Goal: Task Accomplishment & Management: Manage account settings

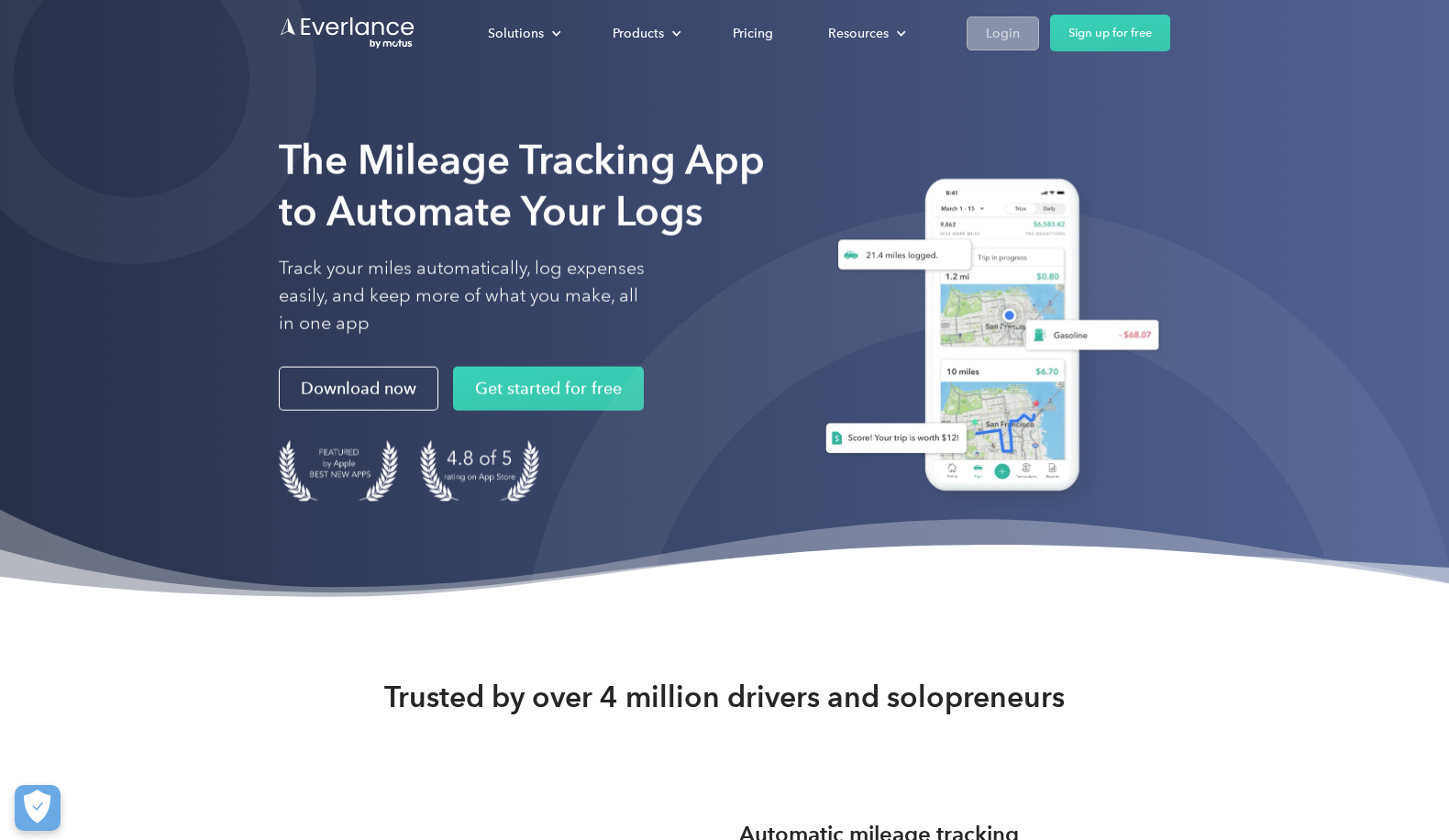
click at [1010, 38] on div "Login" at bounding box center [1003, 33] width 34 height 23
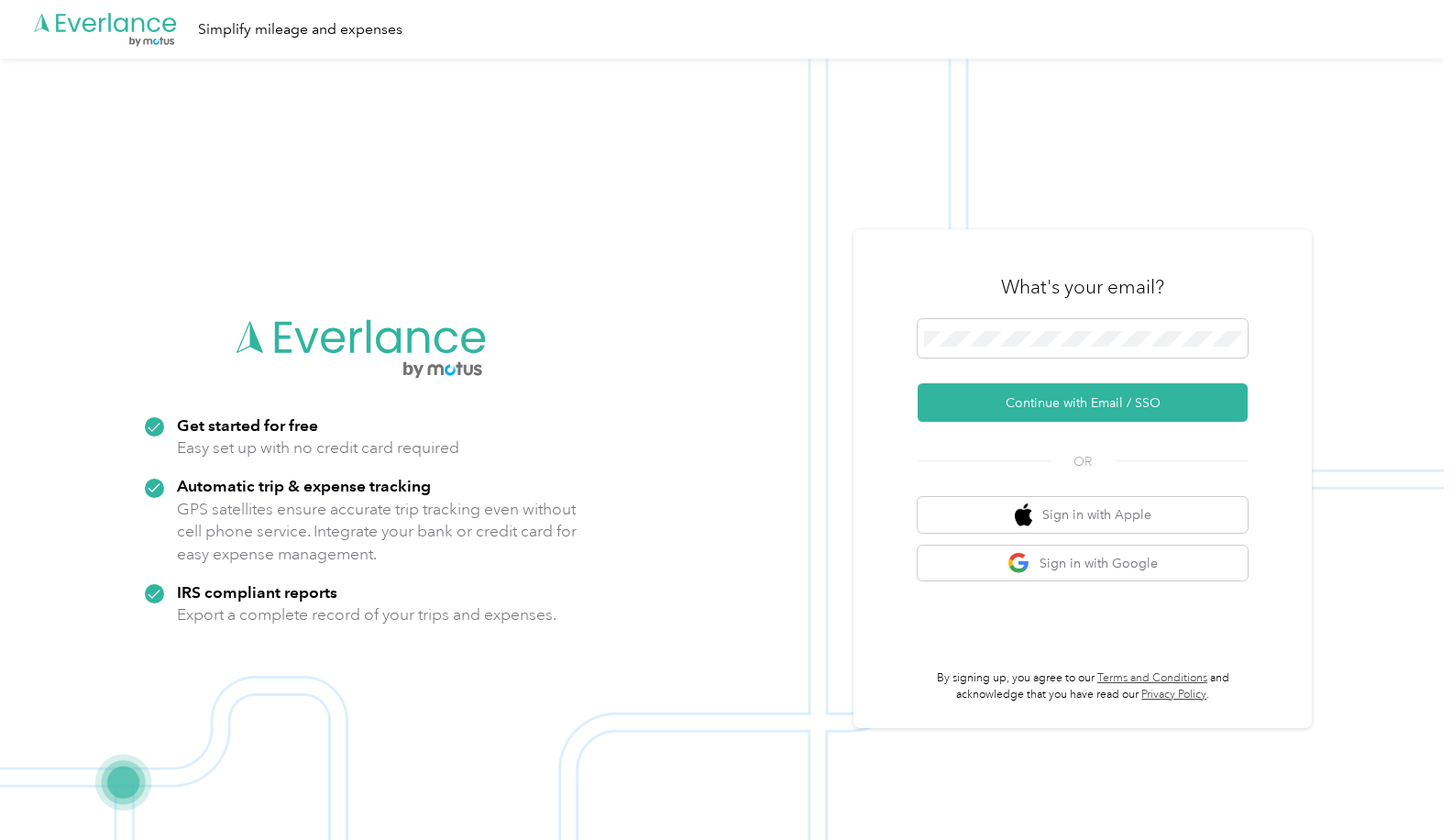
click at [1014, 317] on div "What's your email?" at bounding box center [1083, 286] width 330 height 64
click at [1014, 407] on button "Continue with Email / SSO" at bounding box center [1083, 402] width 330 height 38
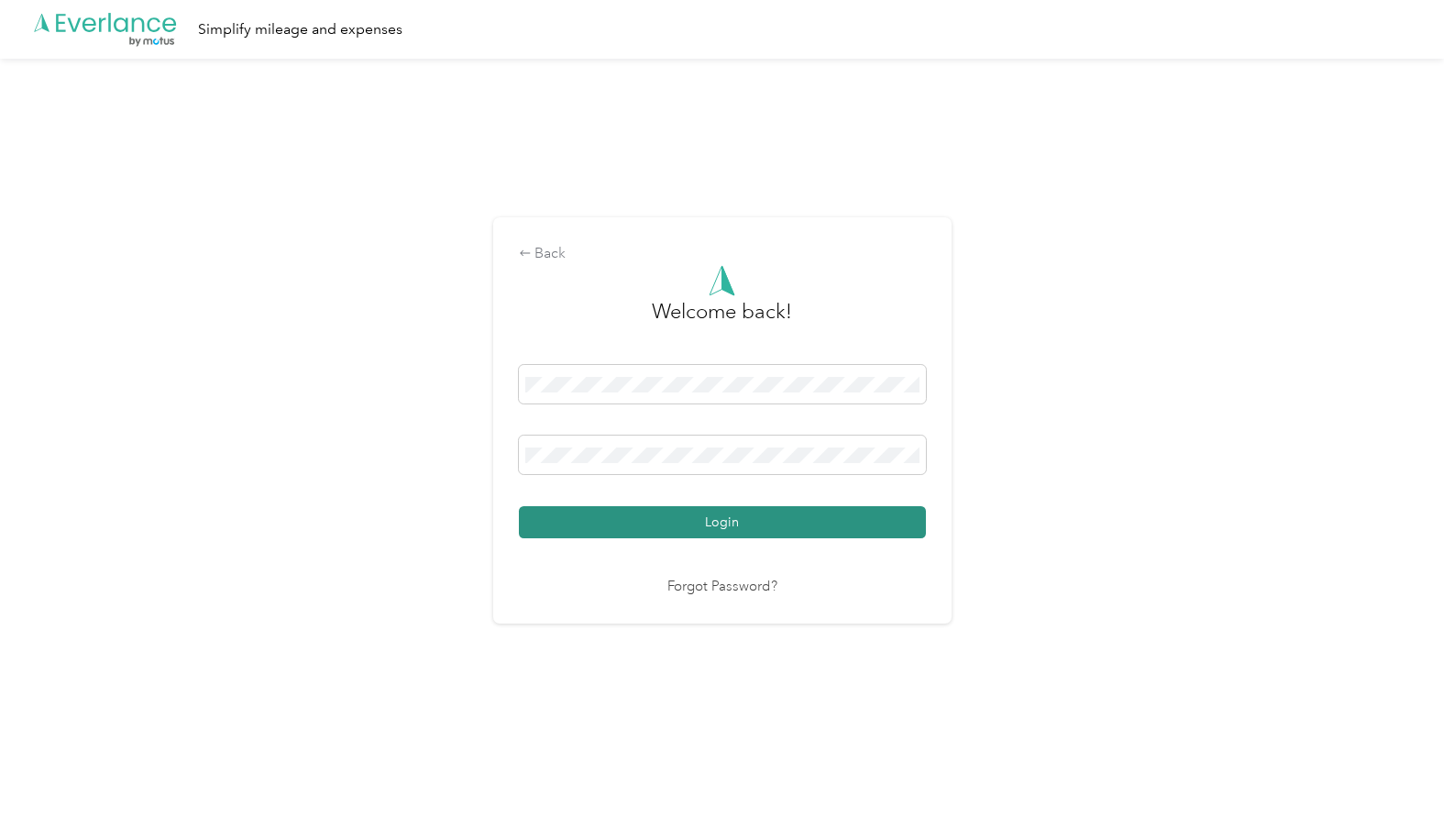
click at [620, 517] on button "Login" at bounding box center [723, 522] width 407 height 33
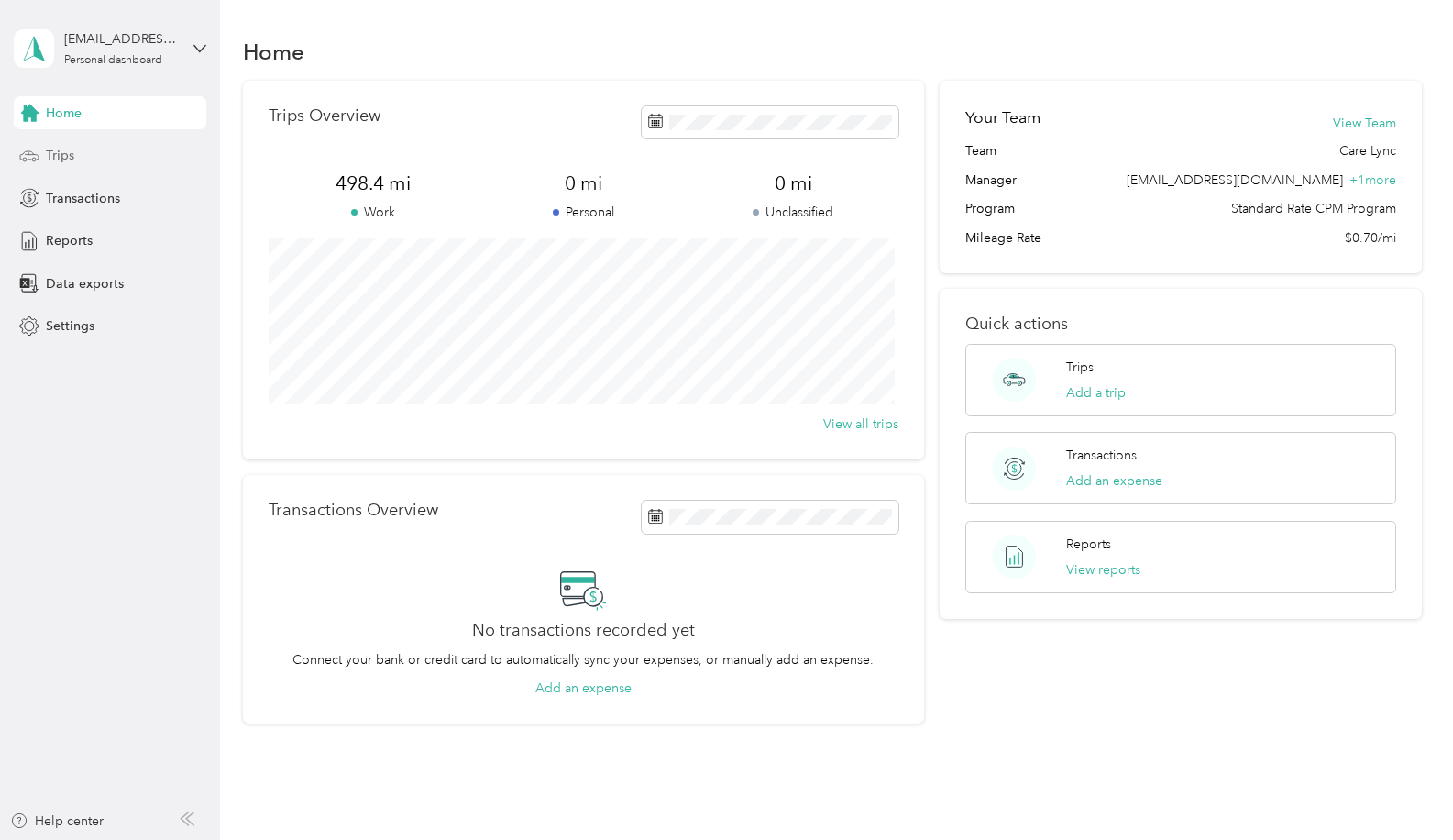
click at [60, 145] on div "Trips" at bounding box center [110, 155] width 192 height 33
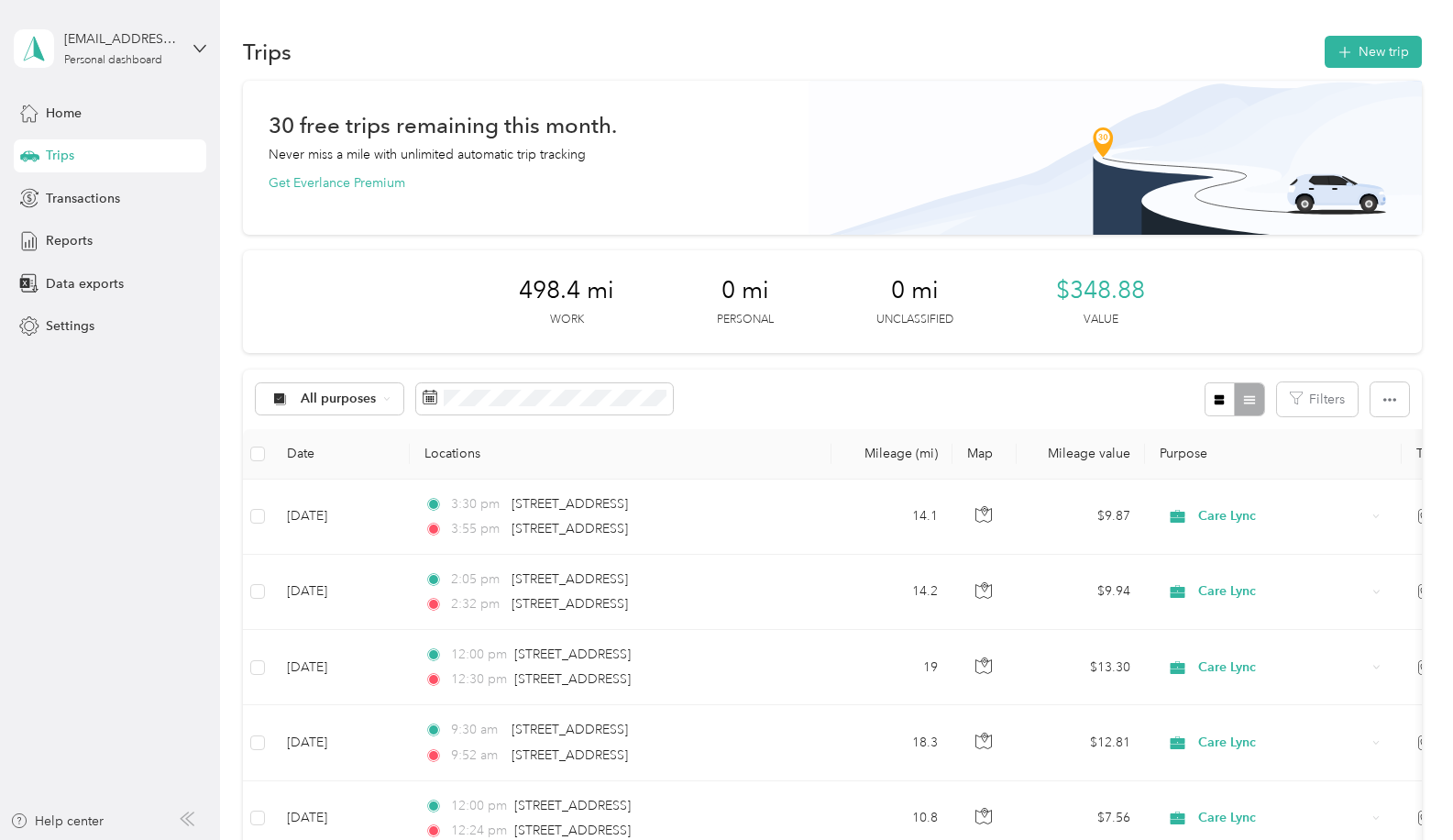
click at [755, 226] on div "30 free trips remaining this month. Never miss a mile with unlimited automatic …" at bounding box center [832, 158] width 1180 height 154
click at [1349, 46] on button "New trip" at bounding box center [1373, 51] width 97 height 33
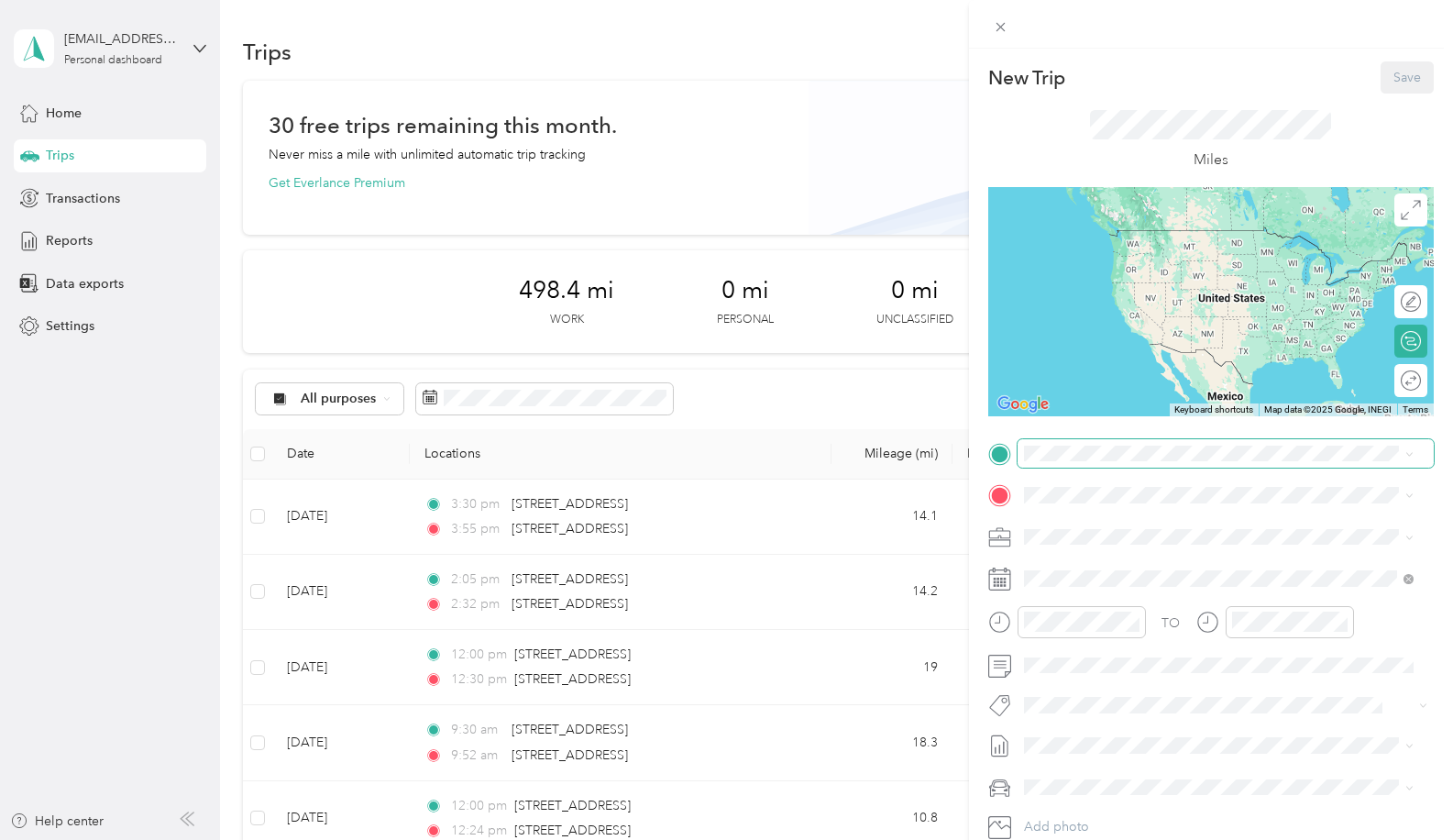
click at [1084, 461] on span at bounding box center [1226, 454] width 417 height 30
click at [1104, 509] on div "[STREET_ADDRESS][US_STATE]" at bounding box center [1219, 520] width 377 height 25
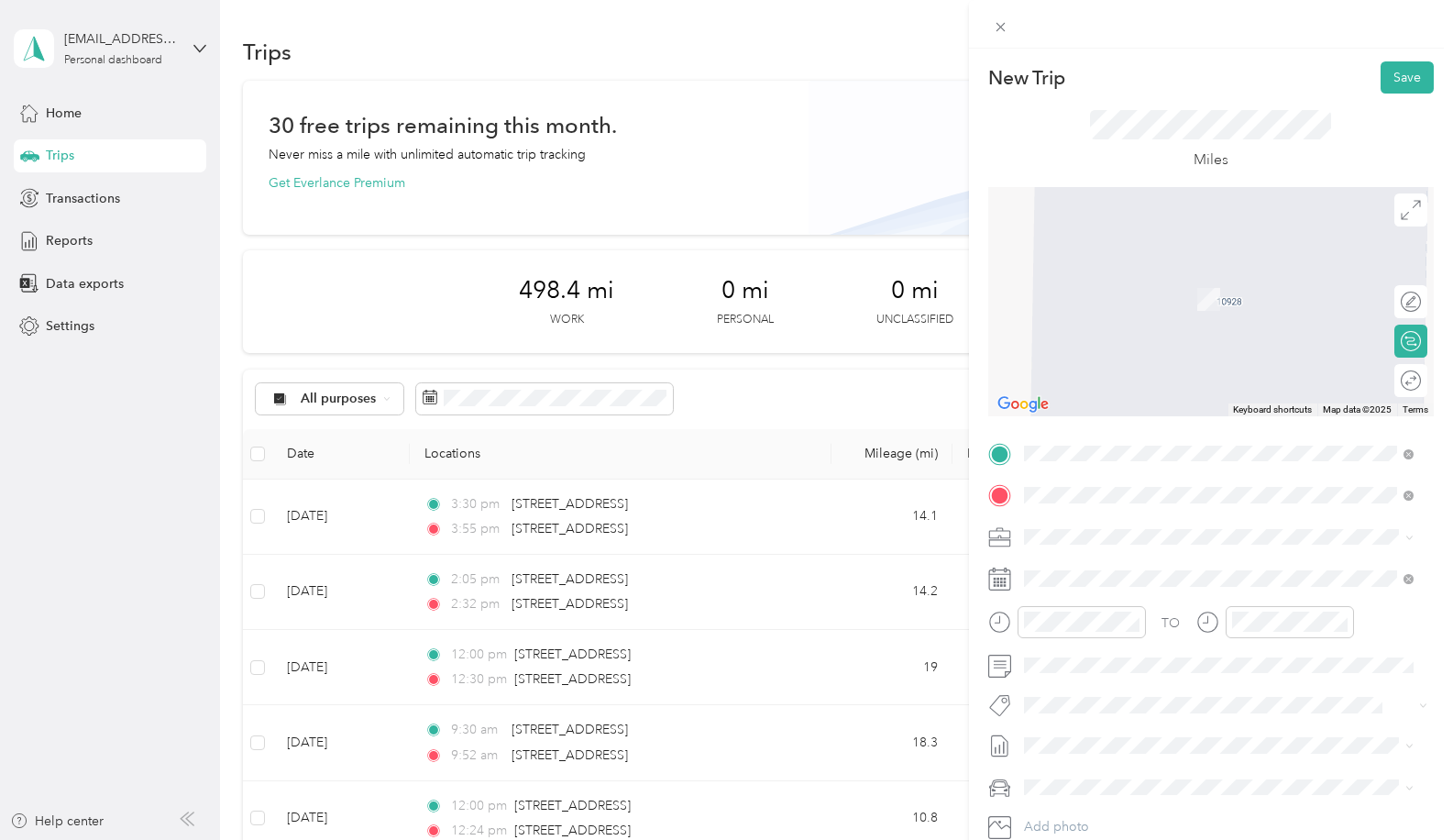
click at [1112, 564] on span "[STREET_ADDRESS][PERSON_NAME][PERSON_NAME][US_STATE]" at bounding box center [1233, 569] width 349 height 33
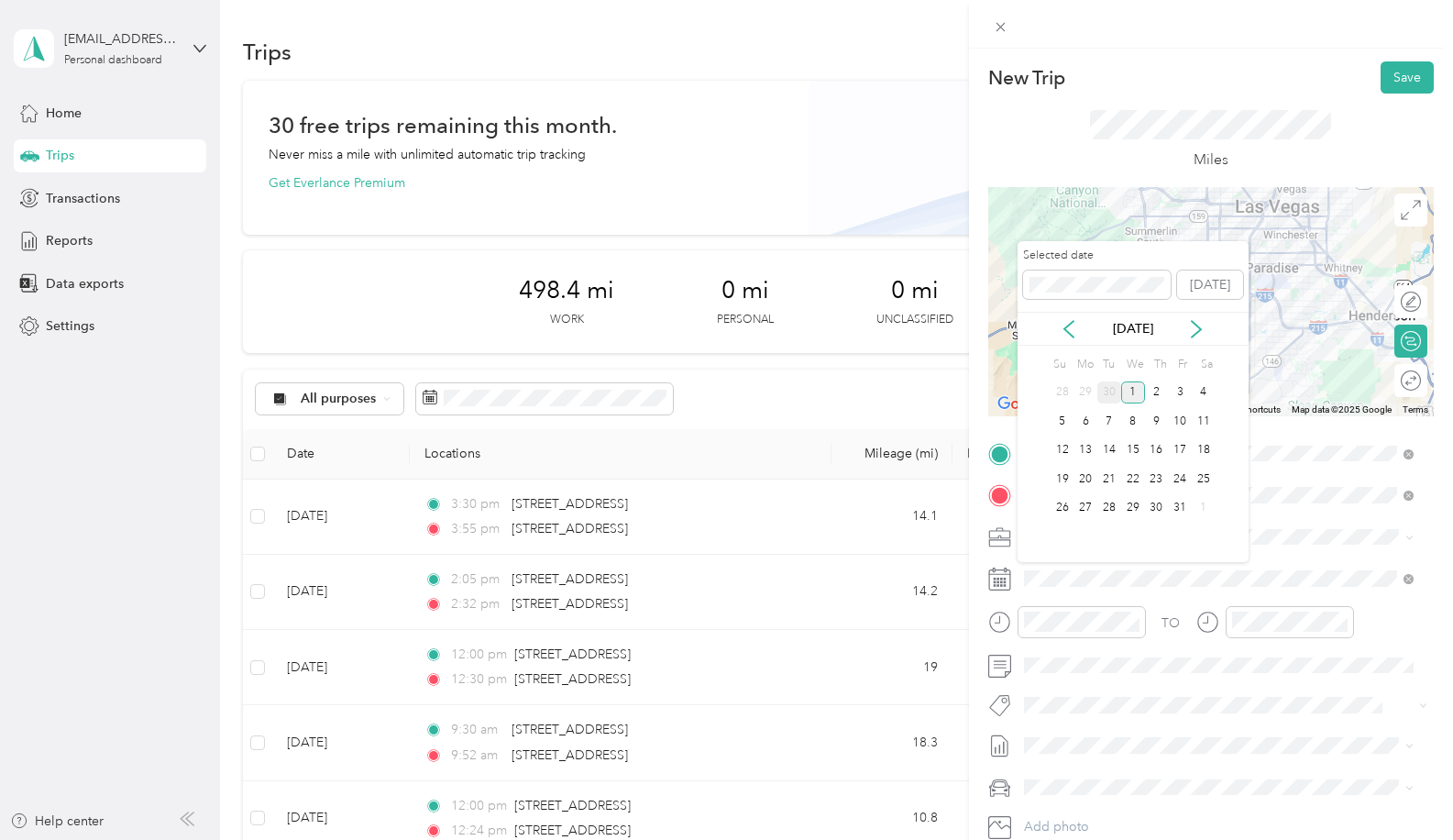
click at [1111, 390] on div "30" at bounding box center [1109, 392] width 24 height 23
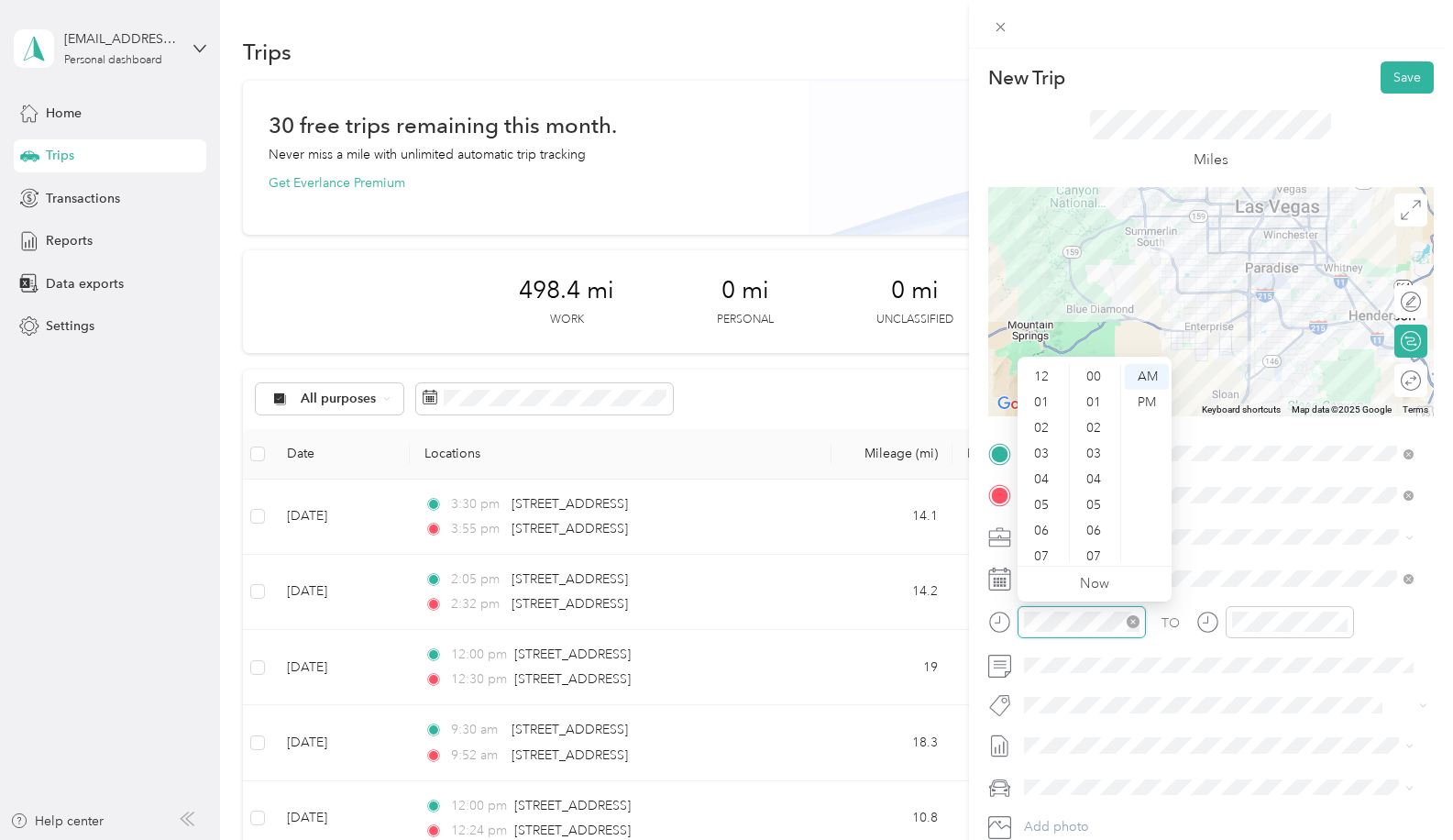
scroll to position [110, 0]
click at [1043, 492] on div "09" at bounding box center [1043, 497] width 44 height 26
click at [1096, 487] on div "30" at bounding box center [1096, 491] width 44 height 26
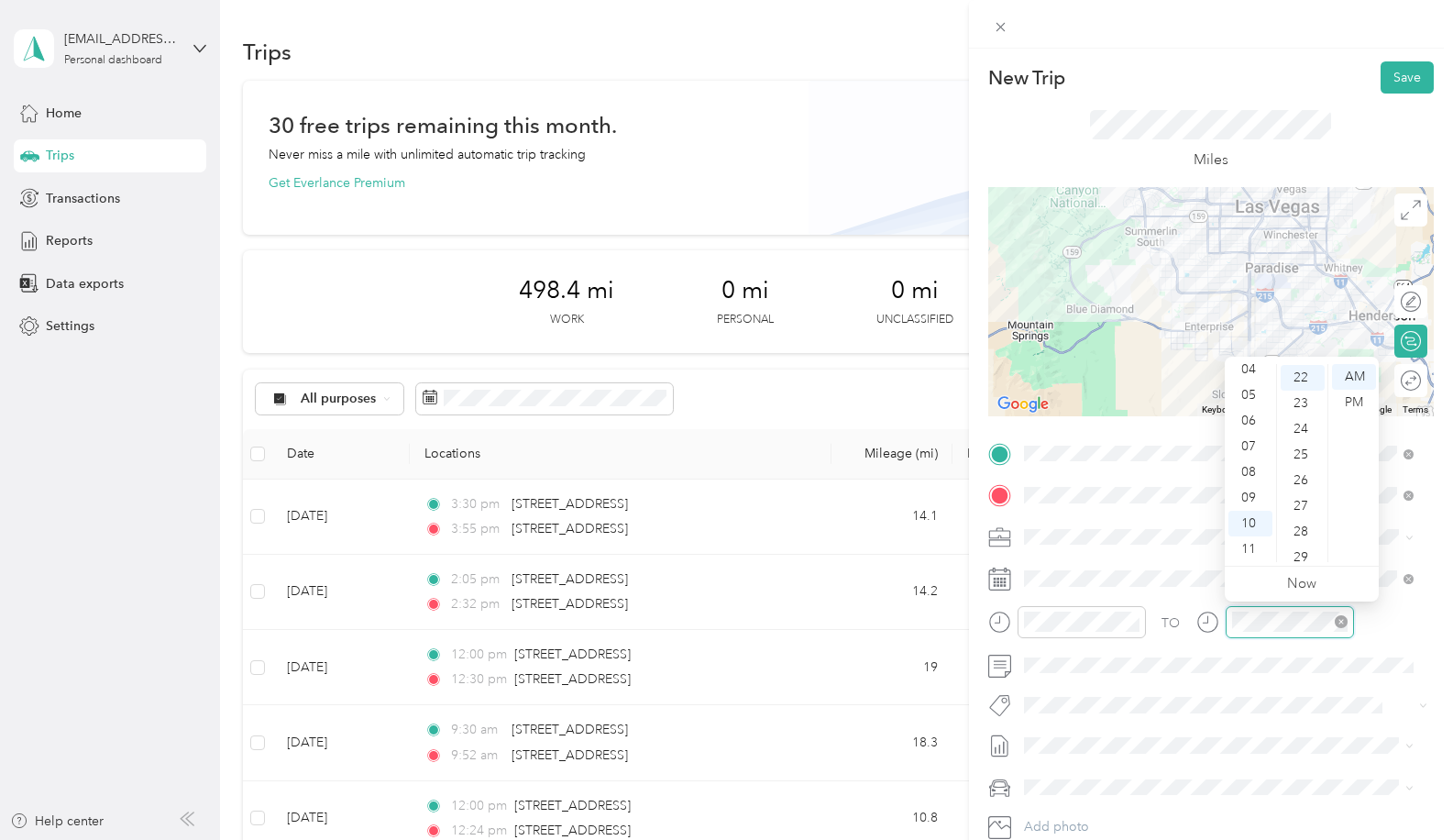
scroll to position [565, 0]
click at [1249, 496] on div "09" at bounding box center [1251, 497] width 44 height 26
drag, startPoint x: 1305, startPoint y: 520, endPoint x: 1305, endPoint y: 503, distance: 17.0
click at [1305, 519] on div "56" at bounding box center [1303, 516] width 44 height 26
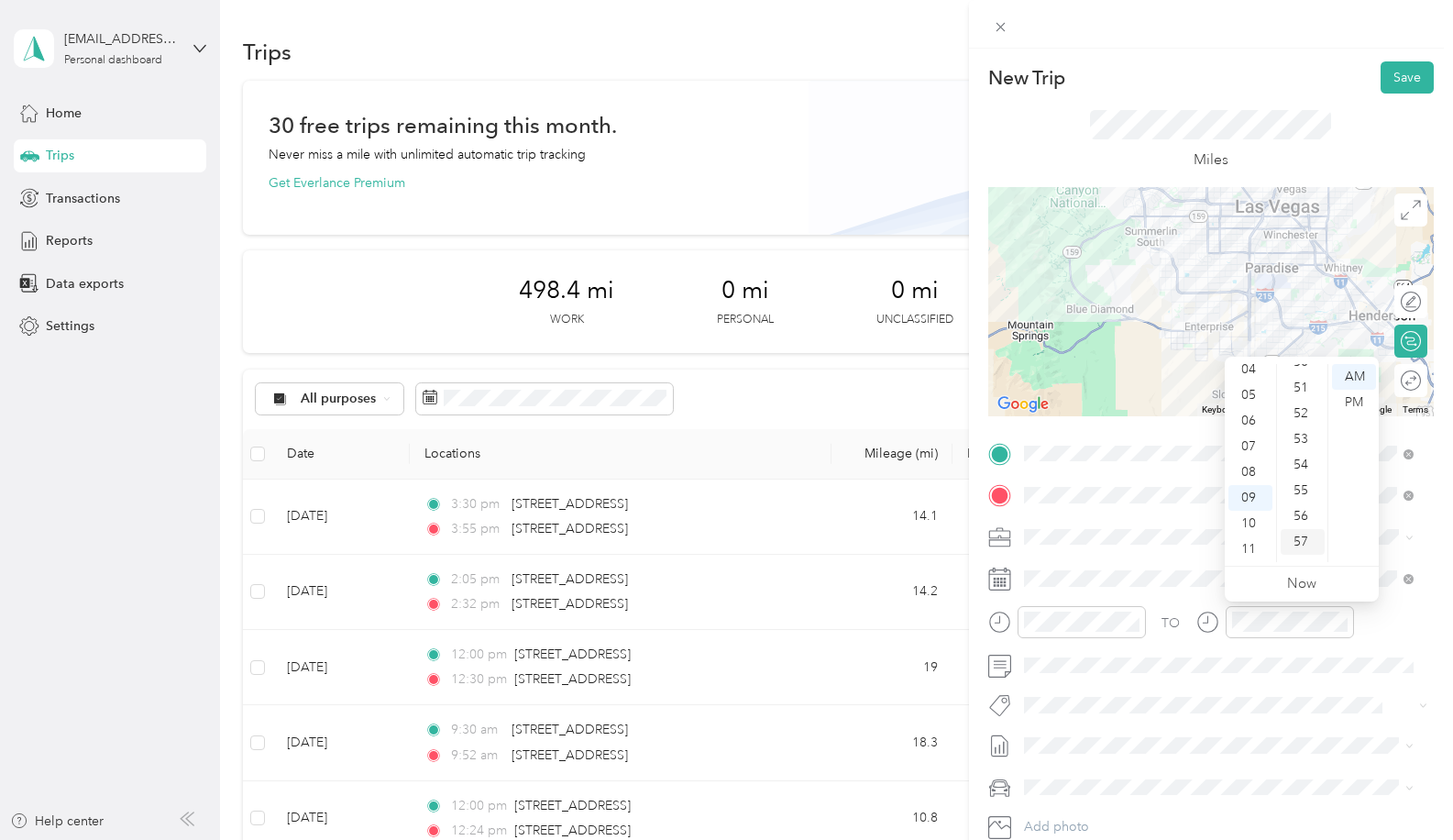
scroll to position [1342, 0]
click at [1303, 523] on div "58" at bounding box center [1303, 523] width 44 height 26
click at [1002, 156] on div "Miles" at bounding box center [1210, 140] width 445 height 94
click at [1225, 305] on div at bounding box center [1210, 302] width 445 height 229
click at [1202, 290] on div at bounding box center [1210, 302] width 445 height 229
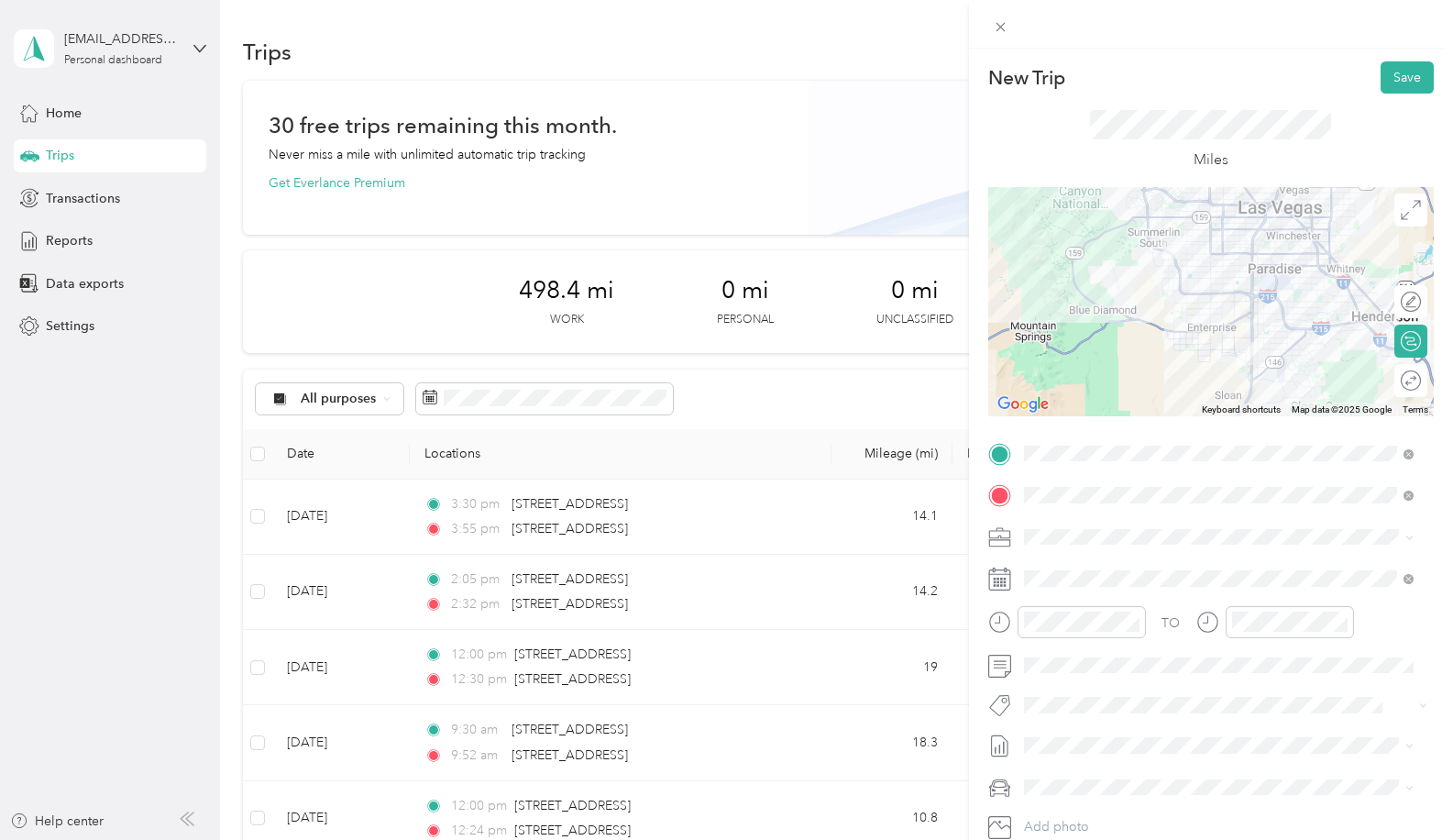
click at [1235, 291] on div at bounding box center [1210, 302] width 445 height 229
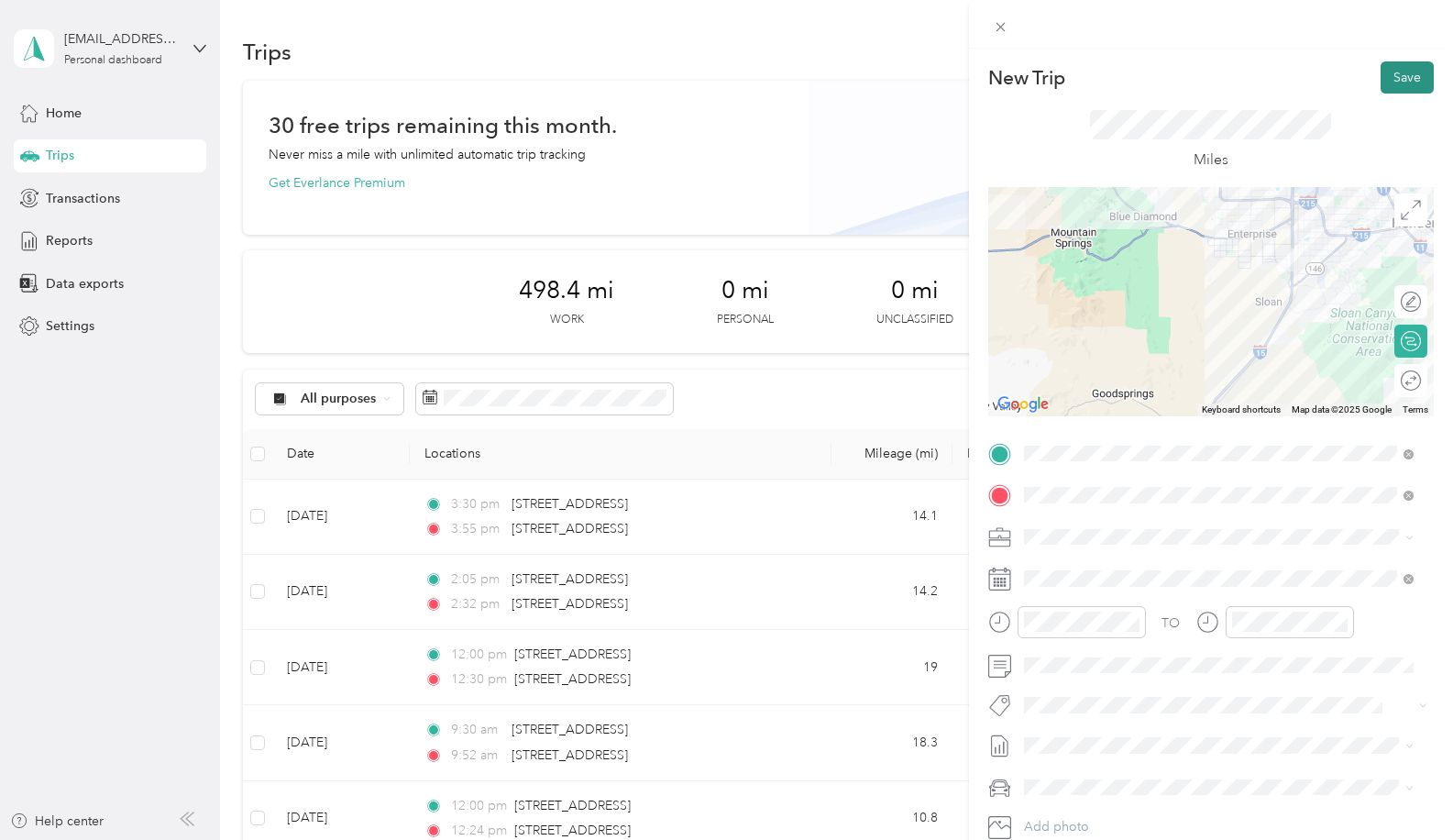
click at [1394, 77] on button "Save" at bounding box center [1408, 77] width 53 height 33
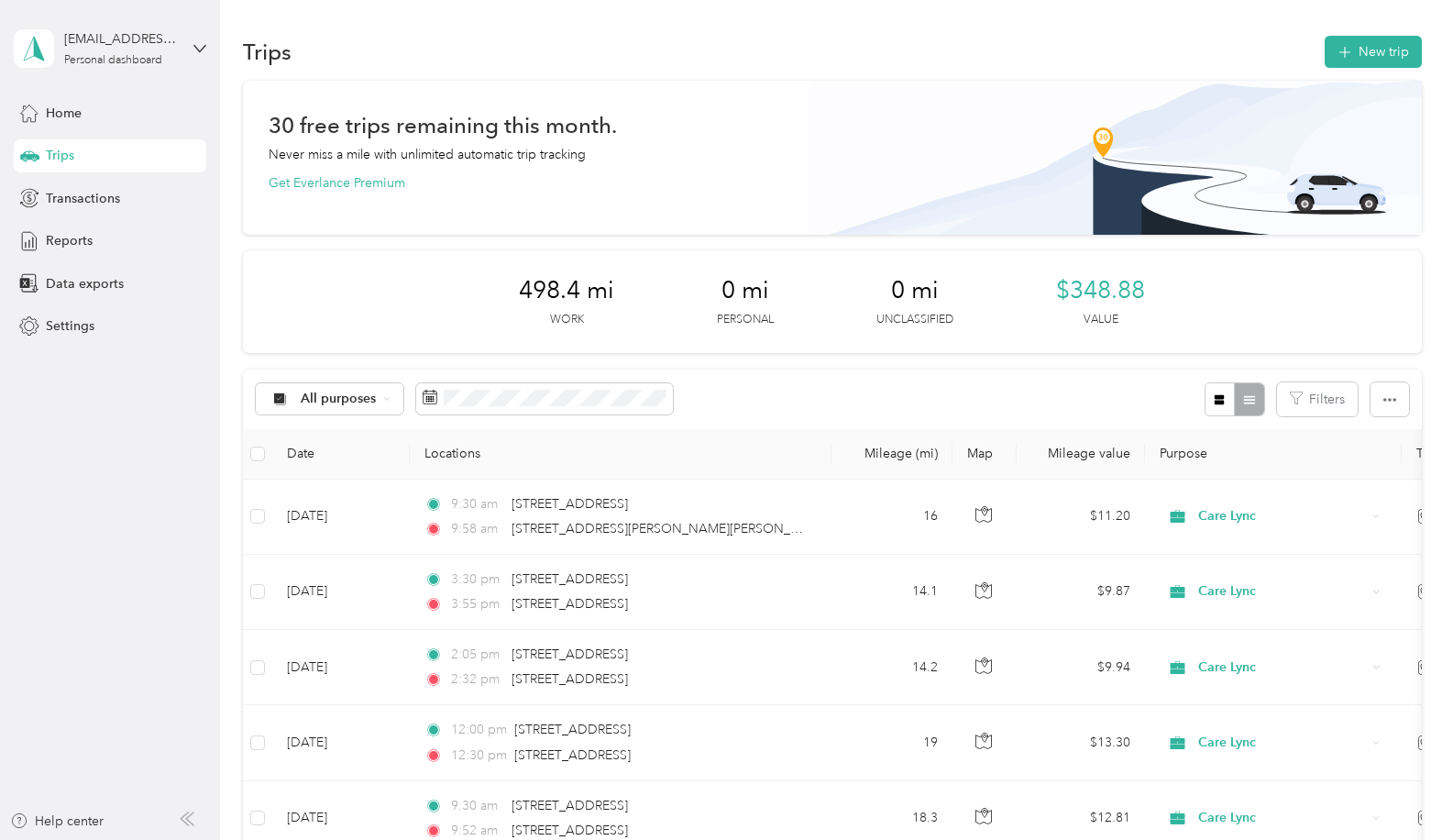
click at [201, 528] on aside "[EMAIL_ADDRESS][DOMAIN_NAME] Personal dashboard Home Trips Transactions Reports…" at bounding box center [110, 420] width 220 height 840
click at [1178, 60] on div "Trips New trip" at bounding box center [832, 51] width 1180 height 38
click at [747, 210] on div "30 free trips remaining this month. Never miss a mile with unlimited automatic …" at bounding box center [832, 158] width 1180 height 154
click at [159, 505] on aside "[EMAIL_ADDRESS][DOMAIN_NAME] Personal dashboard Home Trips Transactions Reports…" at bounding box center [110, 420] width 220 height 840
click at [111, 569] on aside "[EMAIL_ADDRESS][DOMAIN_NAME] Personal dashboard Home Trips Transactions Reports…" at bounding box center [110, 420] width 220 height 840
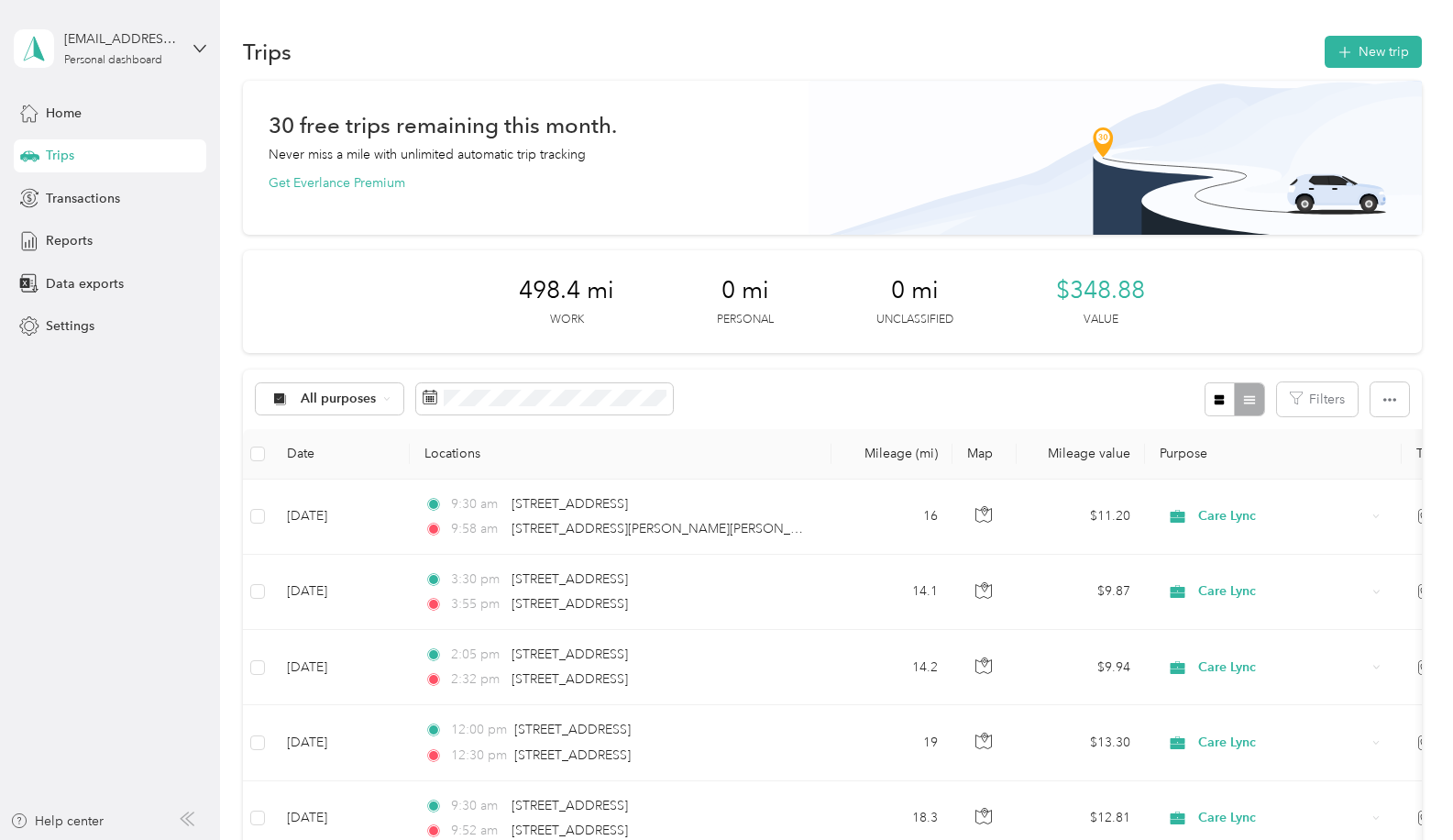
drag, startPoint x: 175, startPoint y: 483, endPoint x: 167, endPoint y: 496, distance: 15.3
click at [169, 495] on aside "[EMAIL_ADDRESS][DOMAIN_NAME] Personal dashboard Home Trips Transactions Reports…" at bounding box center [110, 420] width 220 height 840
click at [1366, 53] on button "New trip" at bounding box center [1373, 51] width 97 height 33
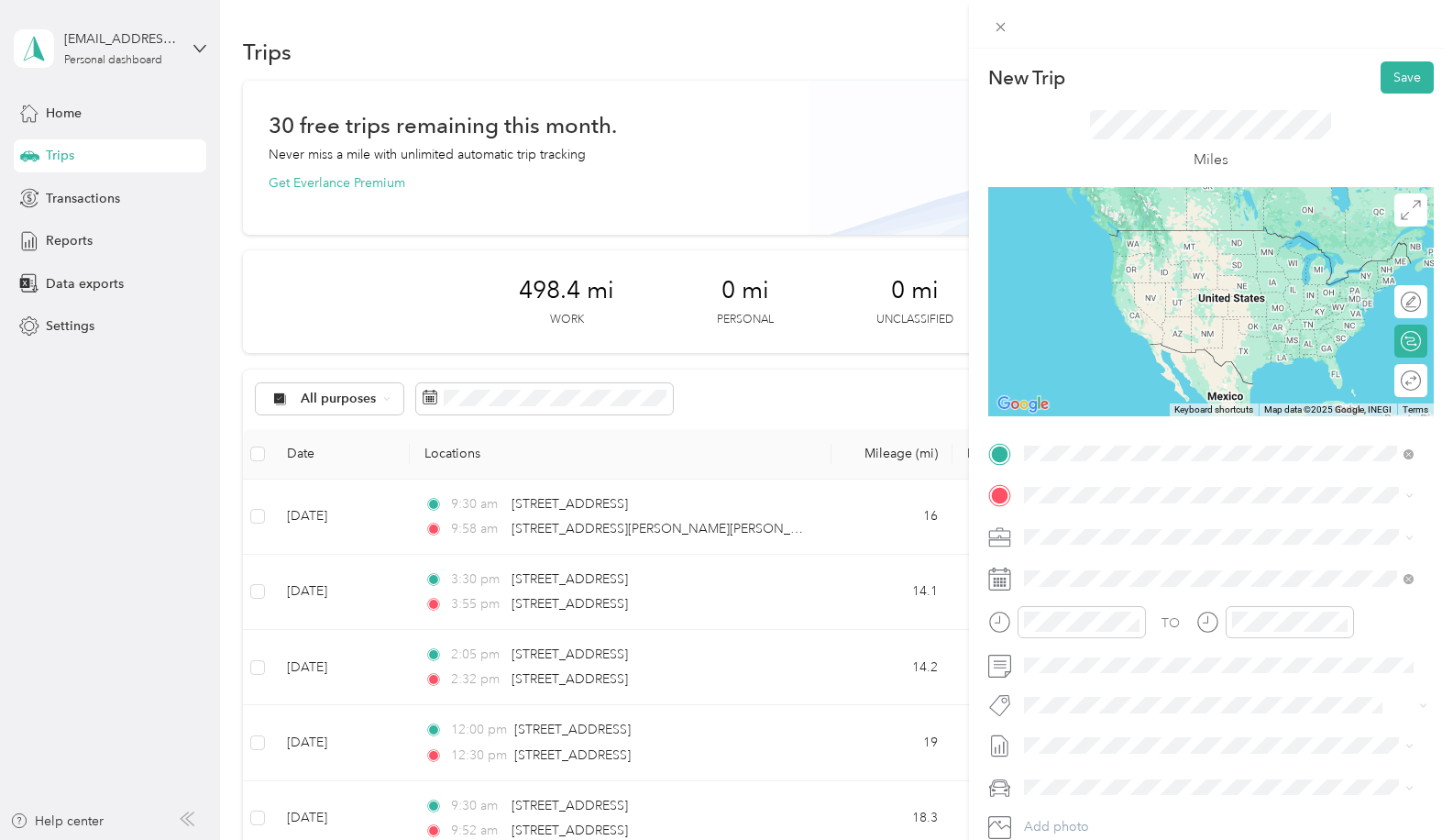
click at [1145, 523] on span "[STREET_ADDRESS][PERSON_NAME][PERSON_NAME][US_STATE]" at bounding box center [1233, 527] width 349 height 33
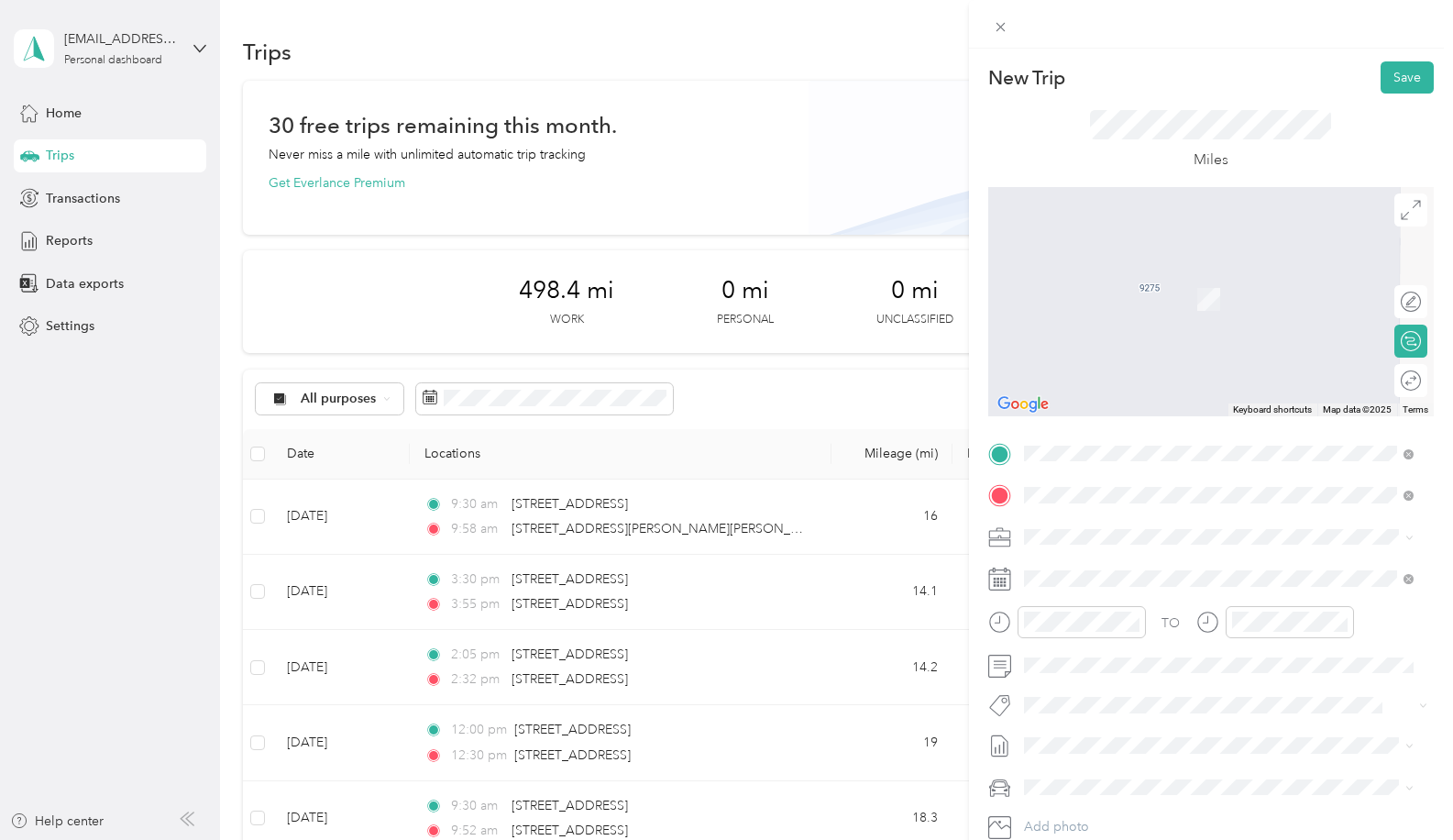
click at [1110, 559] on span "[STREET_ADDRESS][US_STATE]" at bounding box center [1150, 561] width 184 height 17
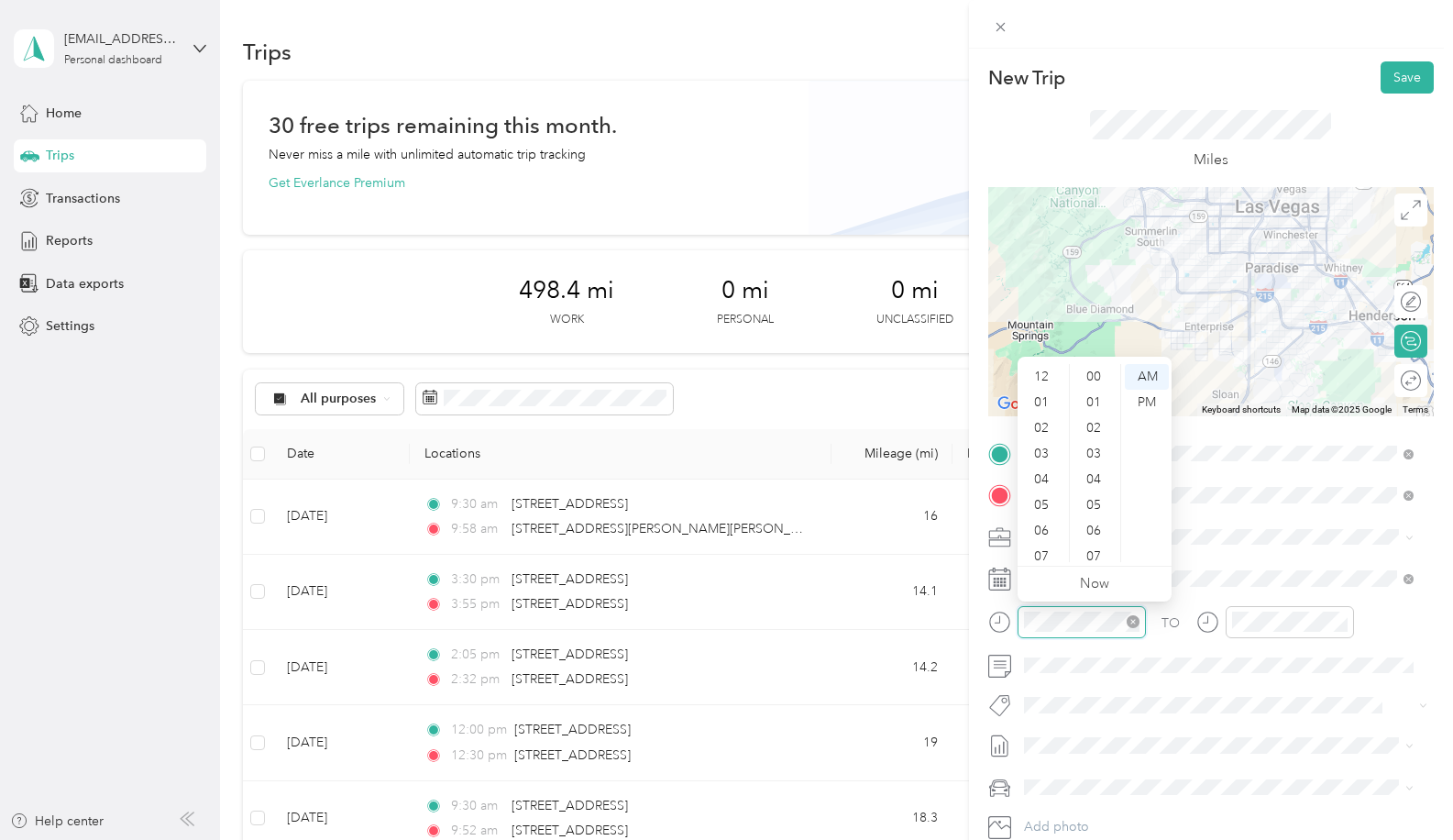
scroll to position [110, 0]
click at [1104, 478] on div "30" at bounding box center [1096, 480] width 44 height 26
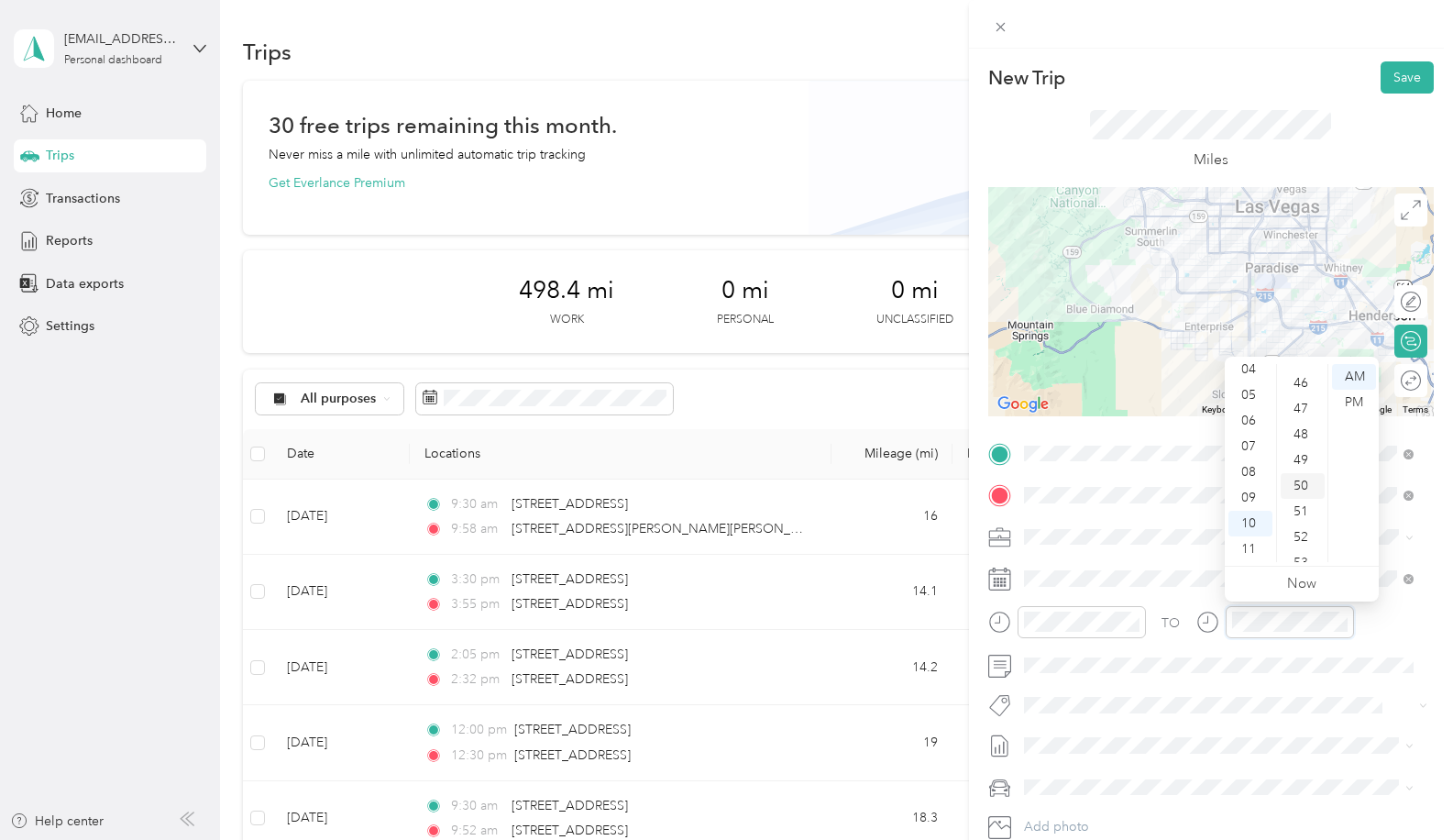
scroll to position [1218, 0]
click at [1304, 545] on div "54" at bounding box center [1303, 546] width 44 height 26
click at [1026, 145] on div "Miles" at bounding box center [1210, 140] width 445 height 94
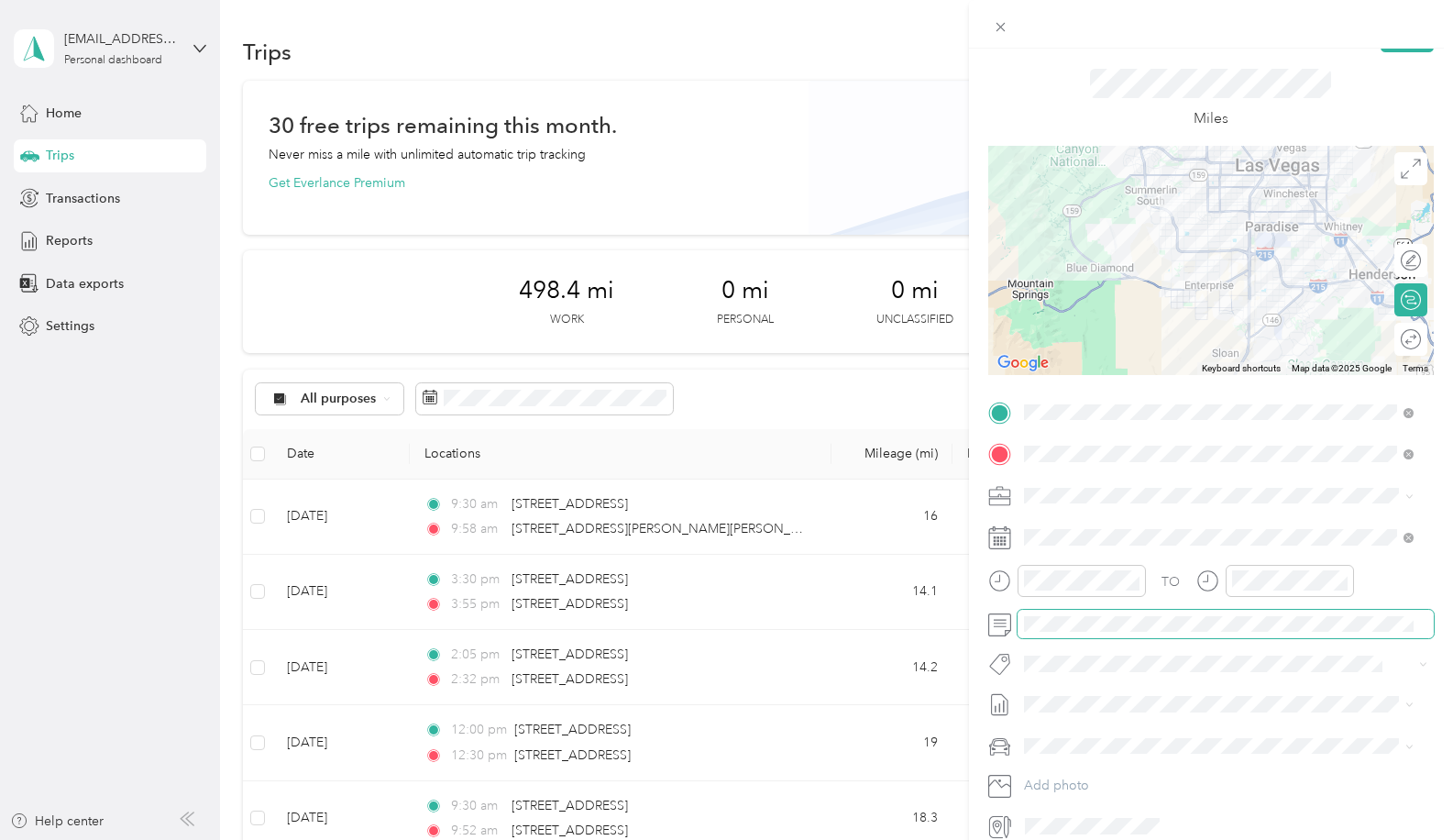
scroll to position [0, 0]
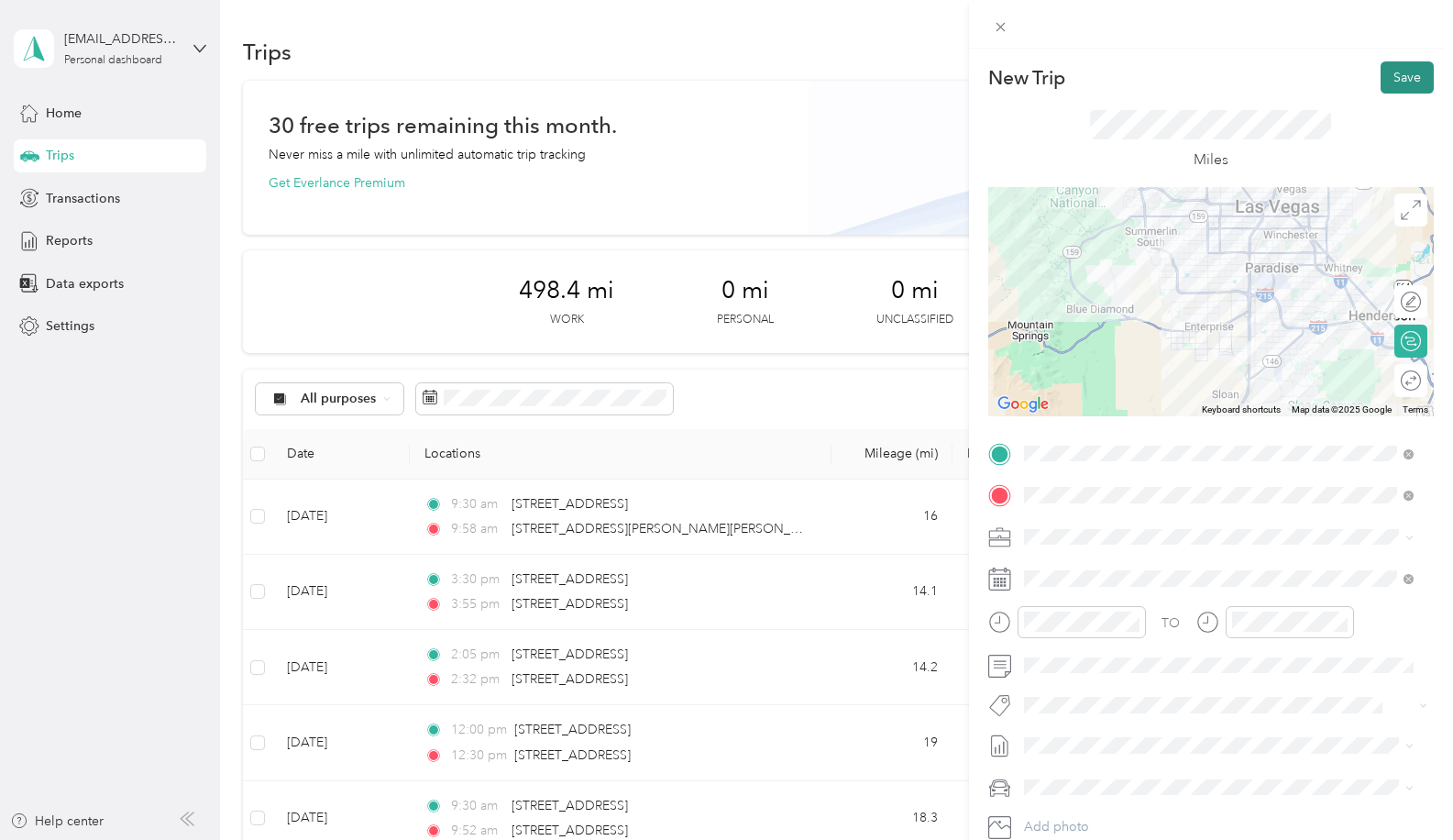
click at [1387, 76] on button "Save" at bounding box center [1408, 77] width 53 height 33
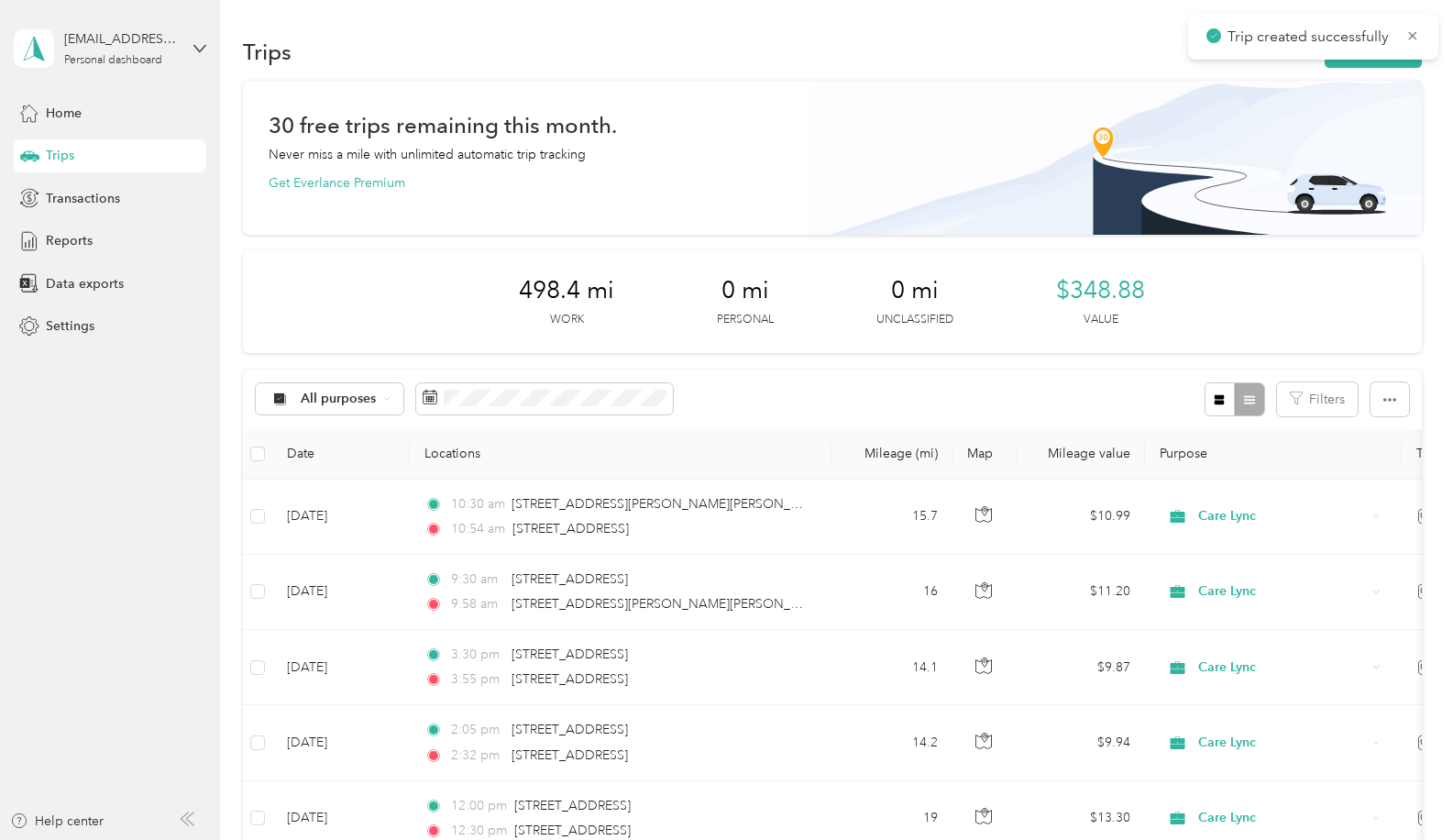
click at [1090, 64] on div "Trips New trip" at bounding box center [832, 51] width 1180 height 38
click at [180, 423] on aside "[EMAIL_ADDRESS][DOMAIN_NAME] Personal dashboard Home Trips Transactions Reports…" at bounding box center [110, 420] width 220 height 840
click at [137, 430] on aside "[EMAIL_ADDRESS][DOMAIN_NAME] Personal dashboard Home Trips Transactions Reports…" at bounding box center [110, 420] width 220 height 840
click at [77, 244] on span "Reports" at bounding box center [68, 241] width 46 height 20
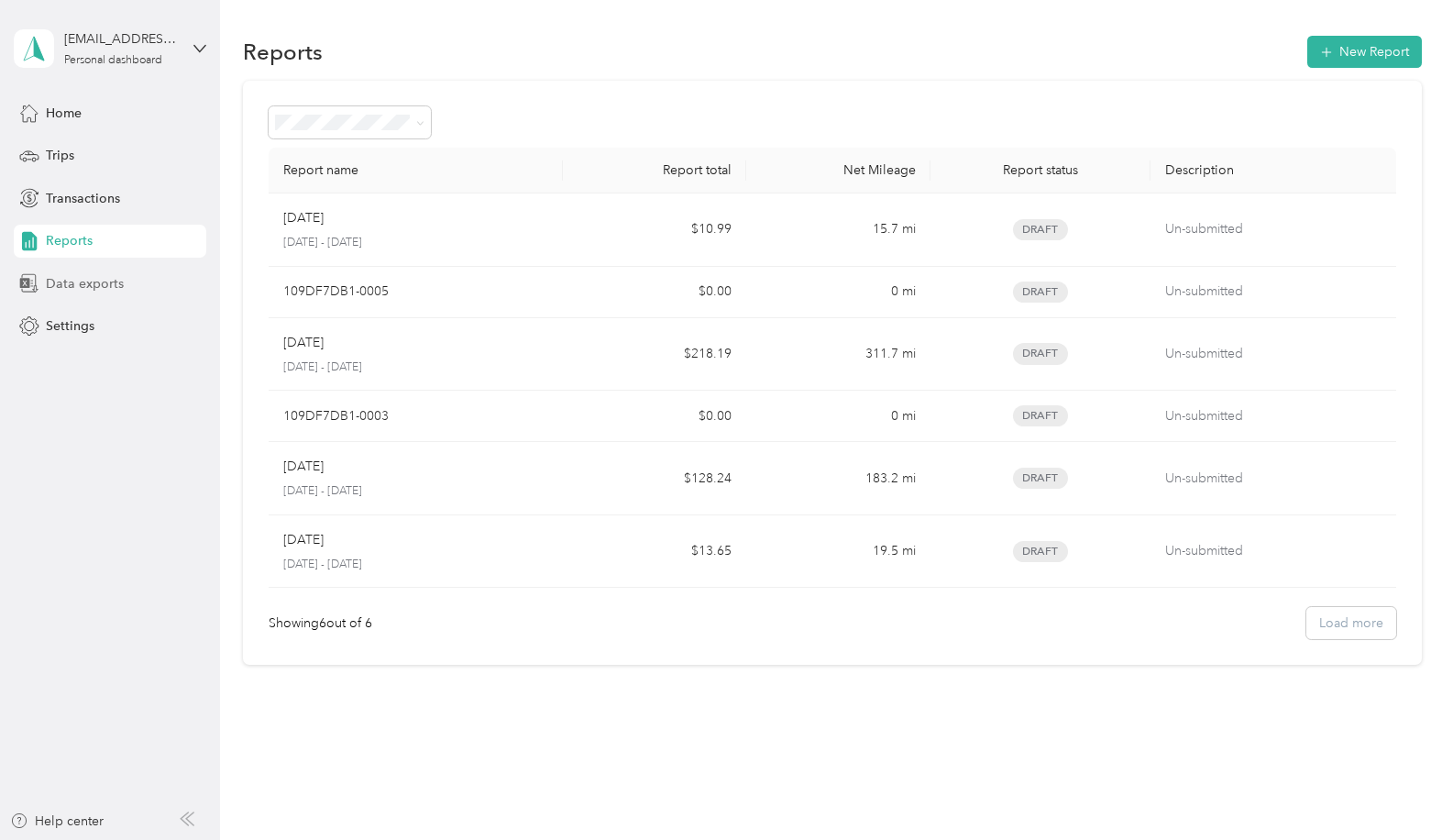
click at [79, 281] on span "Data exports" at bounding box center [84, 284] width 78 height 20
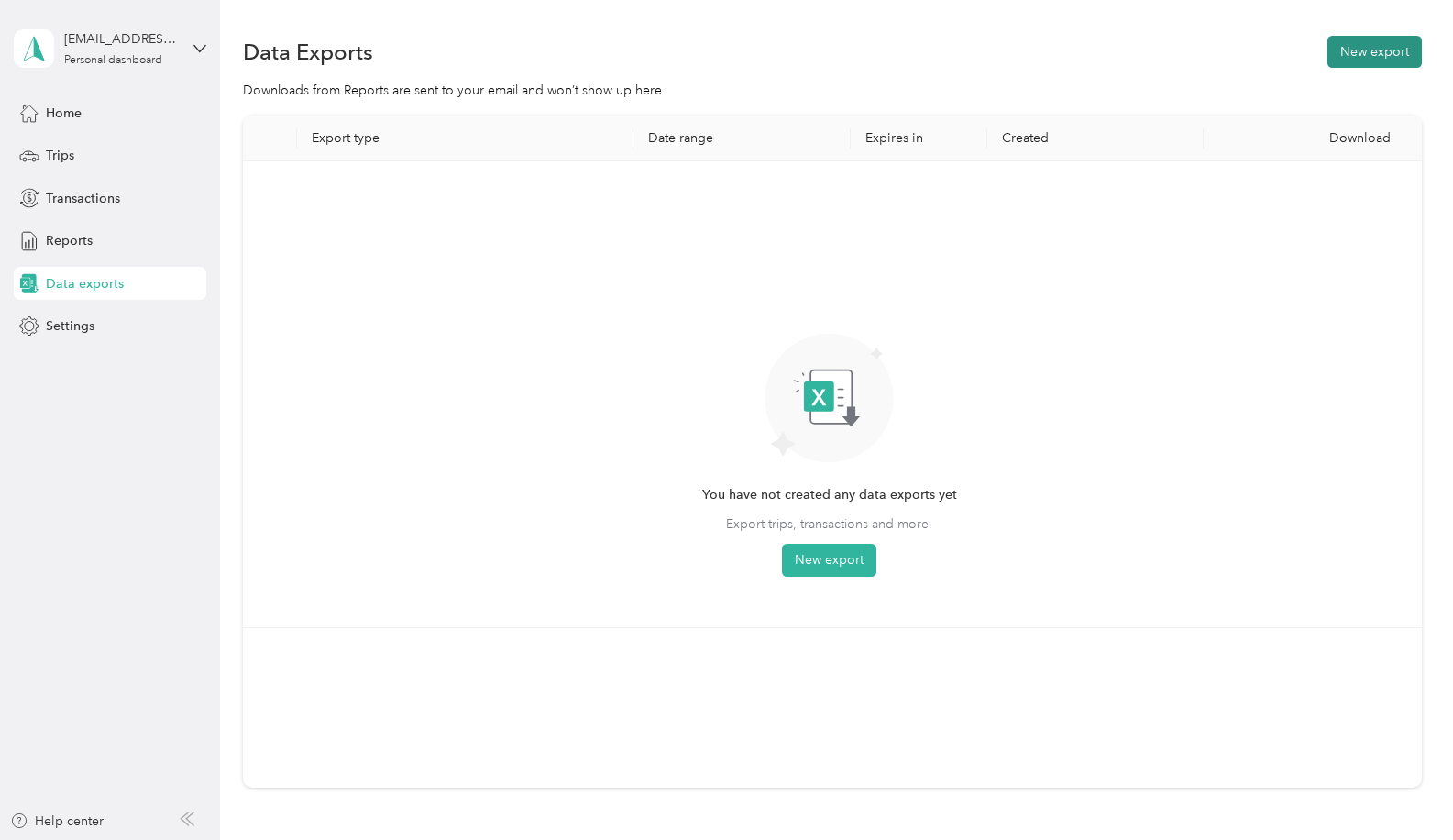
click at [1350, 48] on button "New export" at bounding box center [1375, 51] width 95 height 33
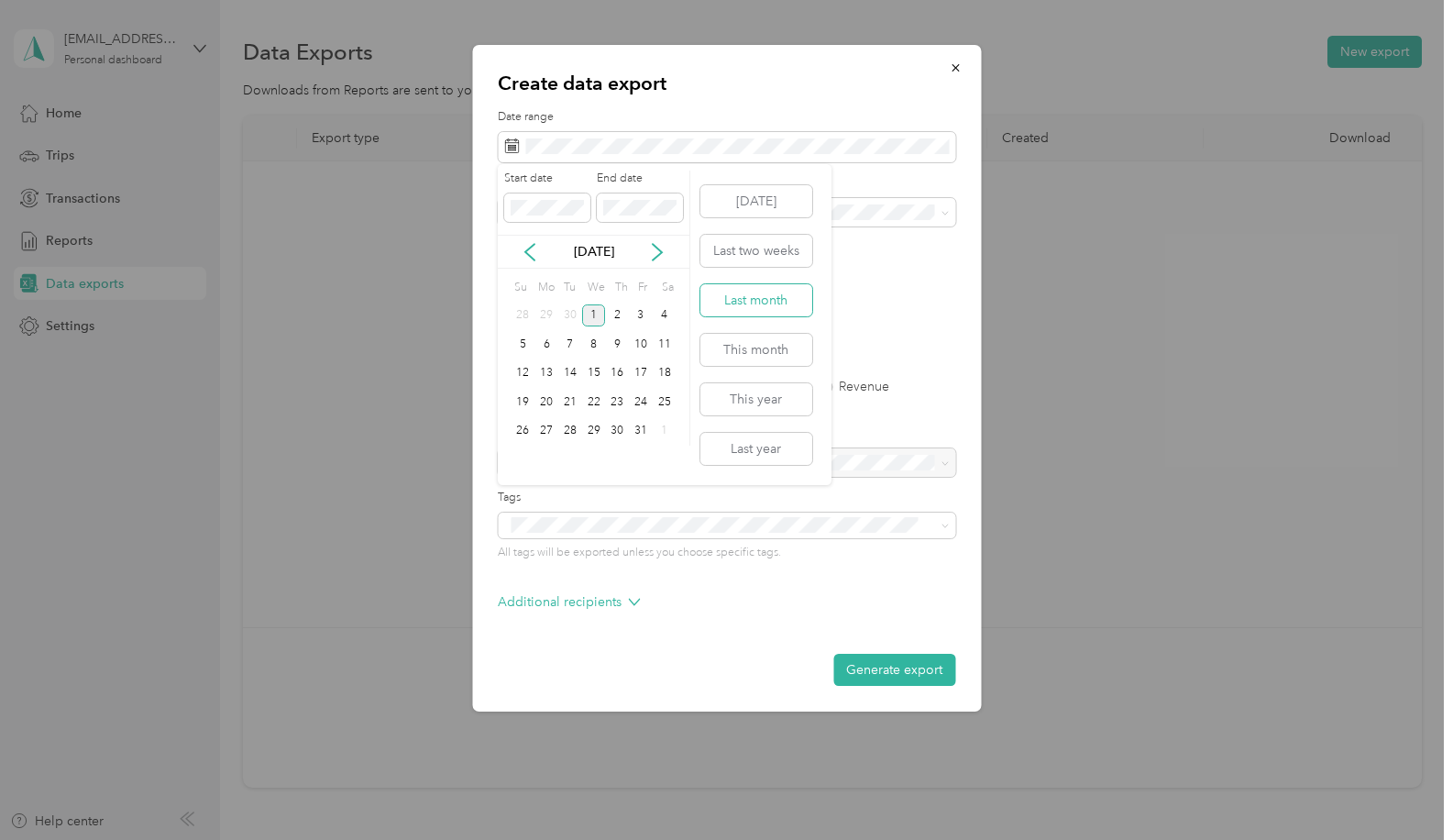
click at [771, 305] on button "Last month" at bounding box center [756, 300] width 112 height 33
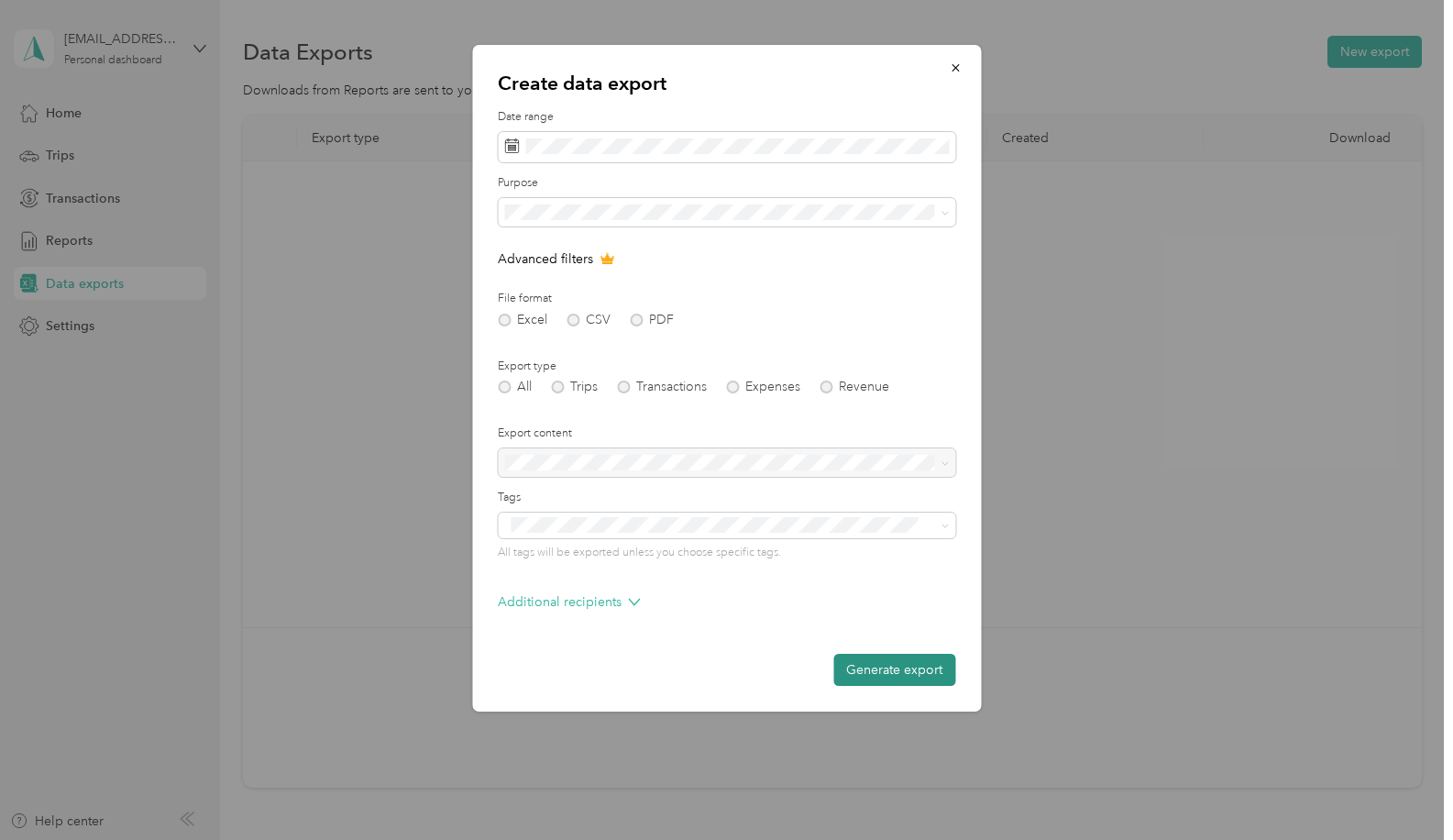
click at [896, 670] on button "Generate export" at bounding box center [894, 669] width 122 height 33
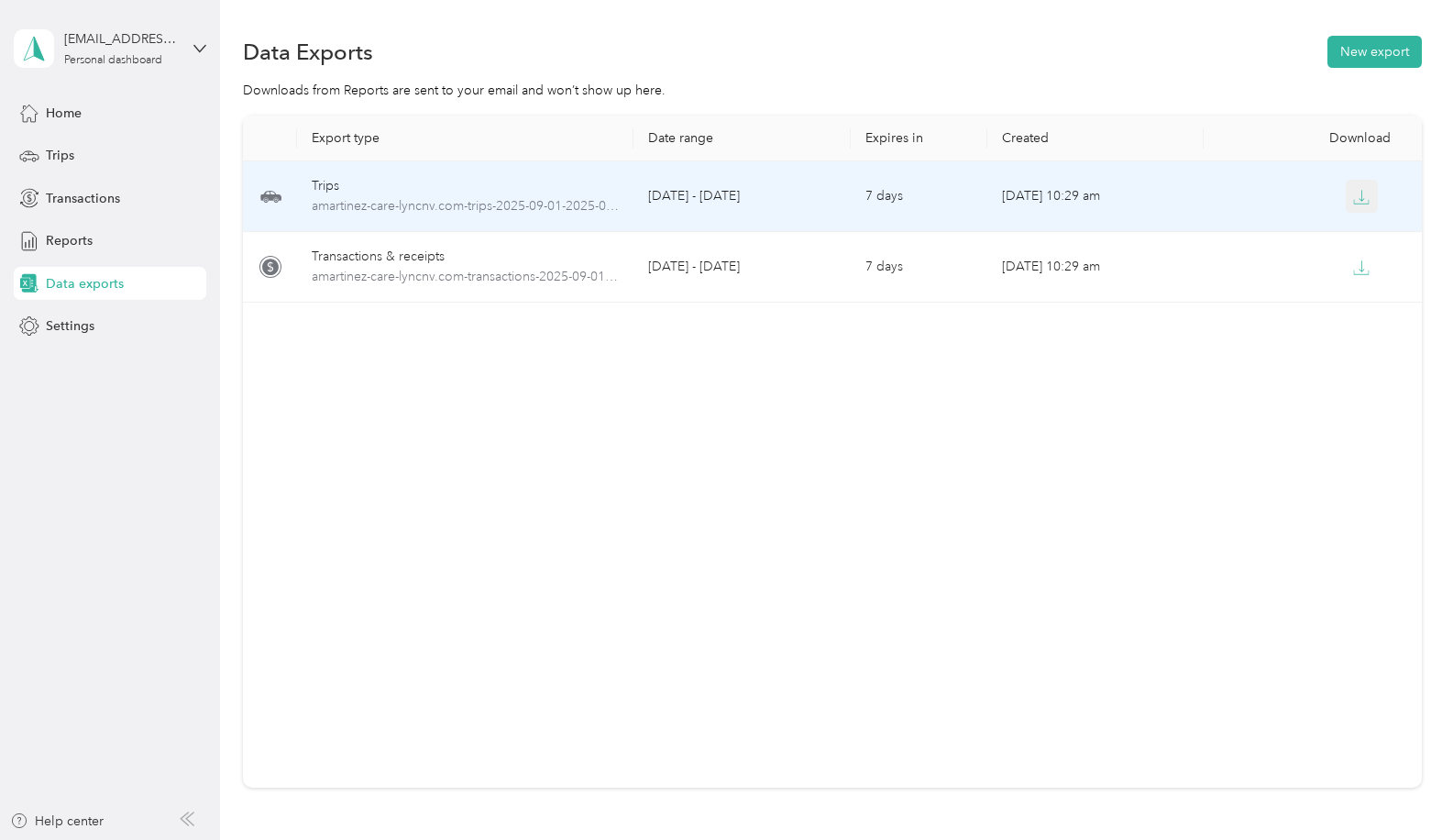
click at [1353, 193] on icon "button" at bounding box center [1361, 196] width 17 height 17
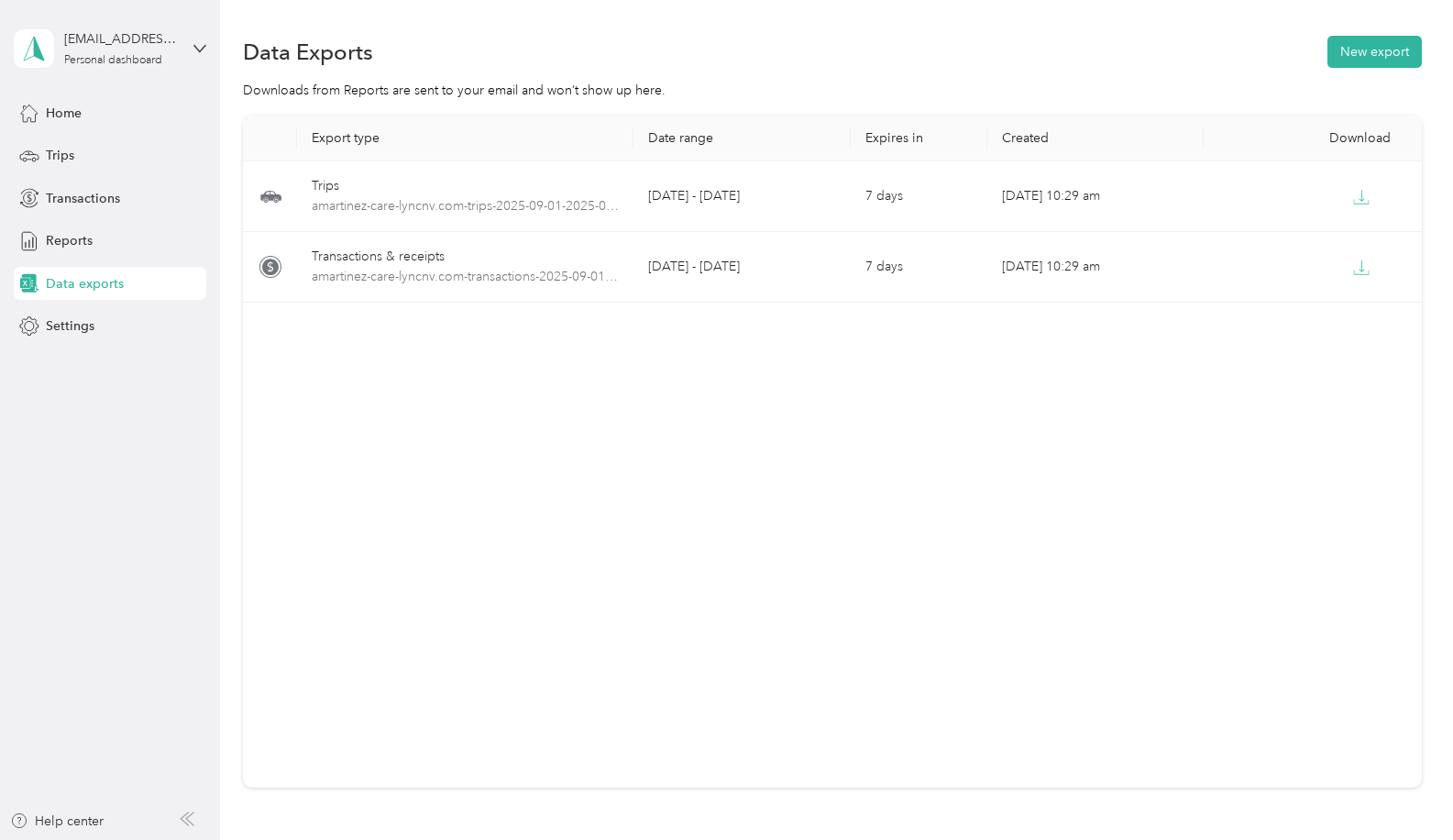
click at [975, 593] on div "Export type Date range Expires in Created Download Trips amartinez-care-lyncnv.…" at bounding box center [832, 451] width 1180 height 672
click at [698, 717] on div "Export type Date range Expires in Created Download Trips amartinez-care-lyncnv.…" at bounding box center [832, 451] width 1180 height 672
click at [665, 500] on div "Export type Date range Expires in Created Download Trips amartinez-care-lyncnv.…" at bounding box center [832, 451] width 1180 height 672
